Goal: Task Accomplishment & Management: Manage account settings

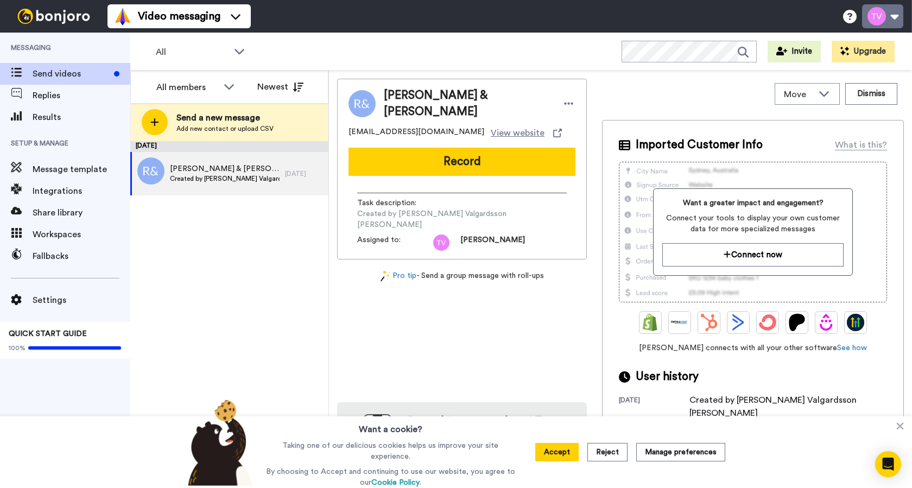
click at [883, 12] on button at bounding box center [882, 16] width 41 height 24
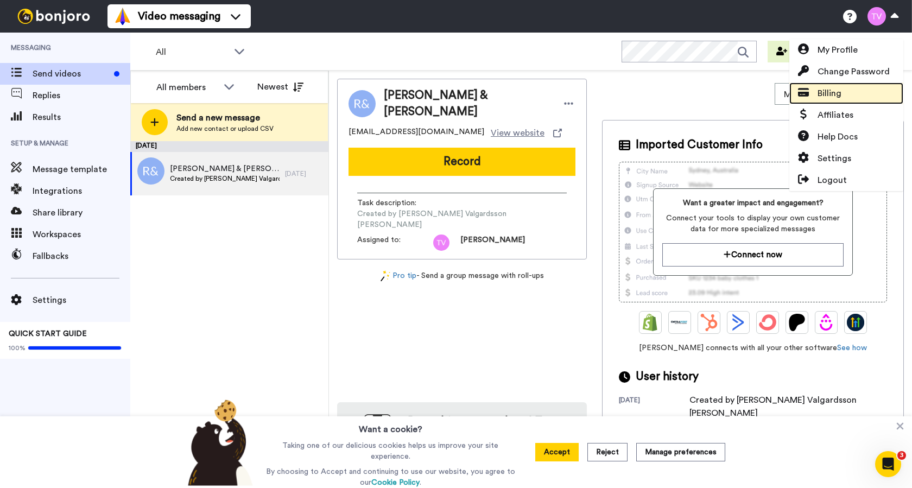
click at [822, 95] on span "Billing" at bounding box center [830, 93] width 24 height 13
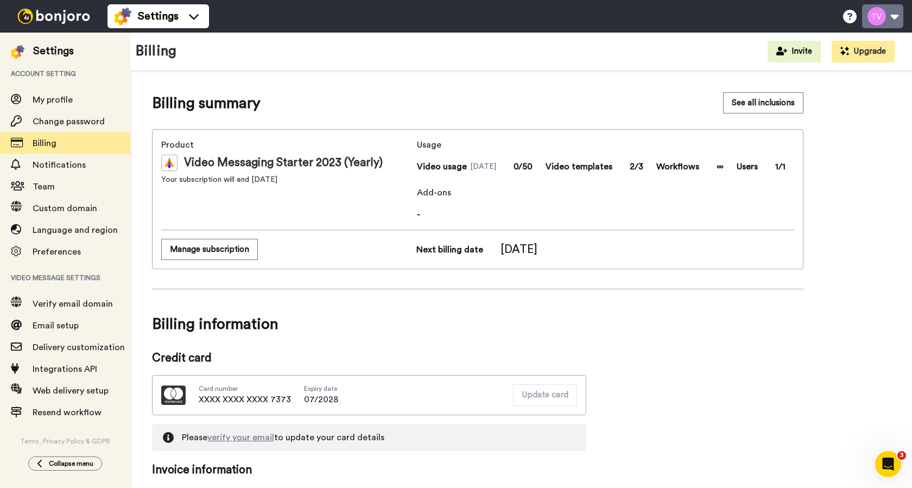
click at [881, 13] on button at bounding box center [882, 16] width 41 height 24
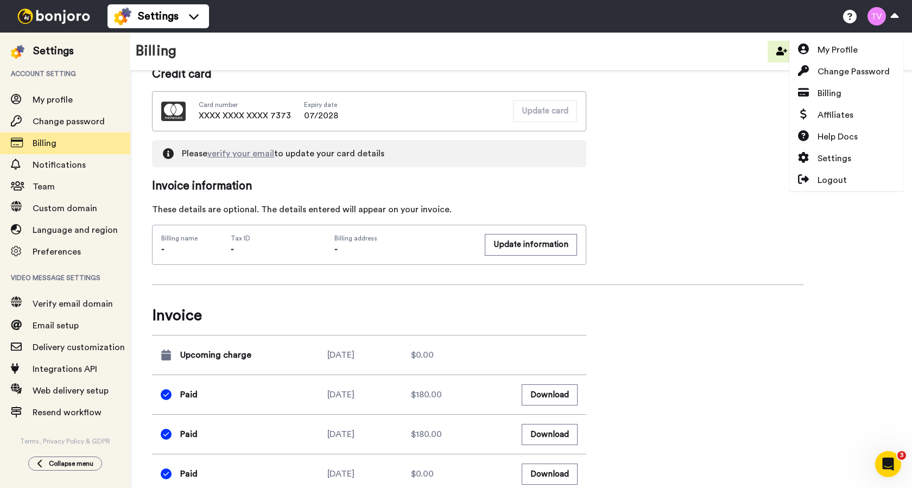
scroll to position [305, 0]
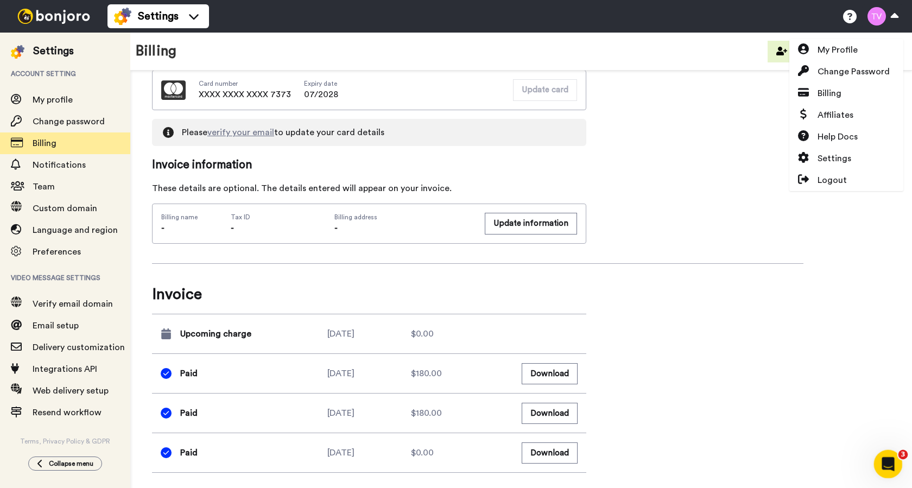
click at [887, 459] on icon "Open Intercom Messenger" at bounding box center [887, 462] width 8 height 9
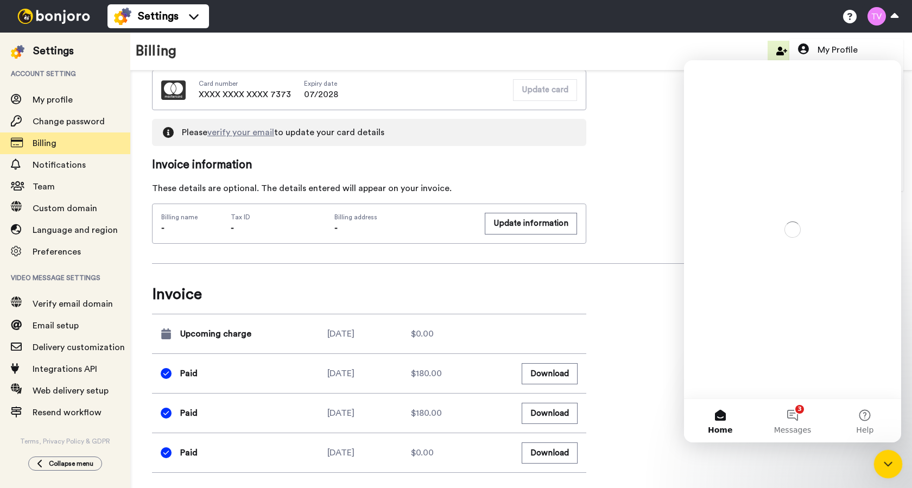
scroll to position [0, 0]
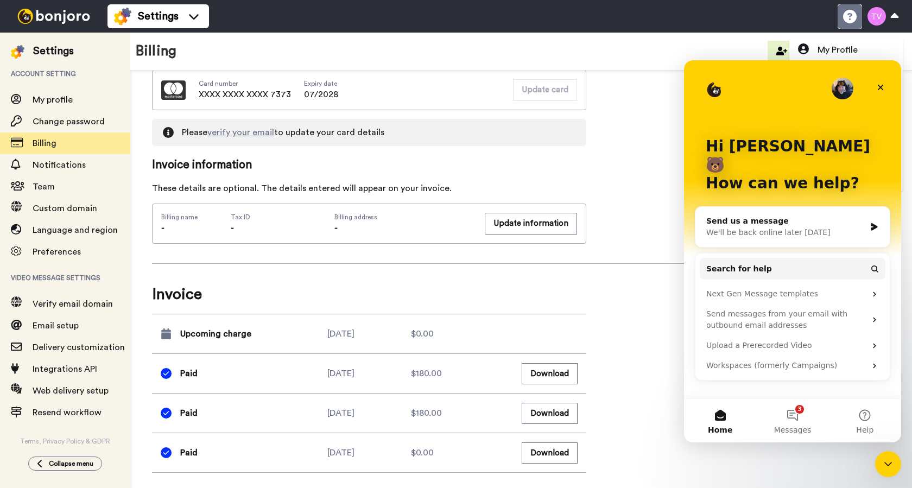
click at [852, 17] on icon at bounding box center [850, 17] width 14 height 14
click at [893, 18] on button at bounding box center [882, 16] width 41 height 24
click at [886, 85] on div "Close" at bounding box center [881, 88] width 20 height 20
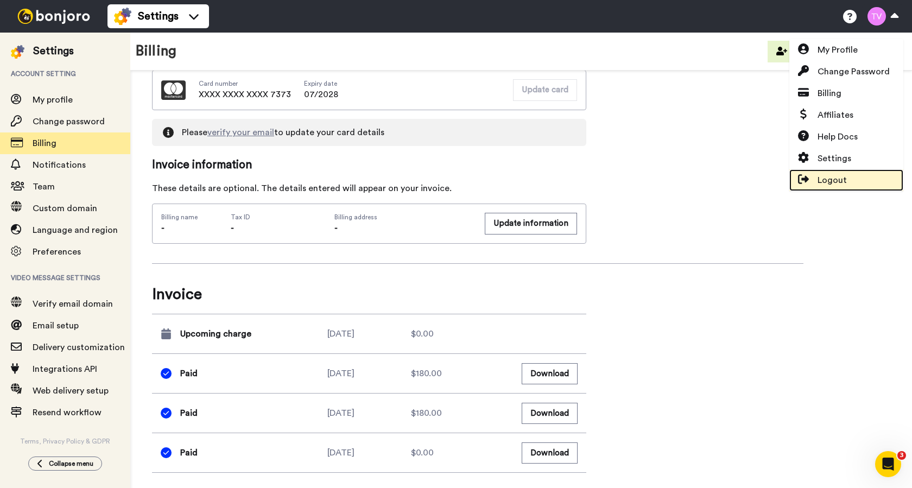
click at [818, 178] on span "Logout" at bounding box center [832, 180] width 29 height 13
